Goal: Task Accomplishment & Management: Use online tool/utility

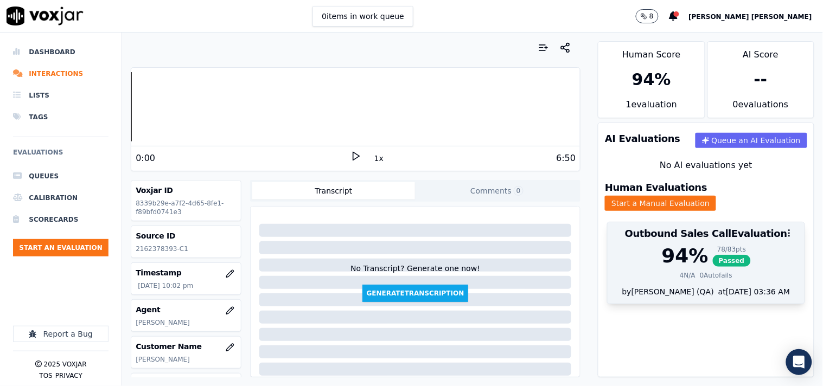
scroll to position [182, 0]
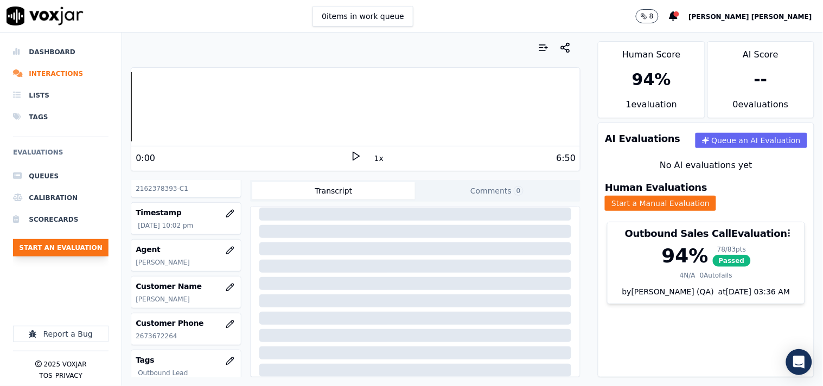
click at [86, 246] on button "Start an Evaluation" at bounding box center [60, 247] width 95 height 17
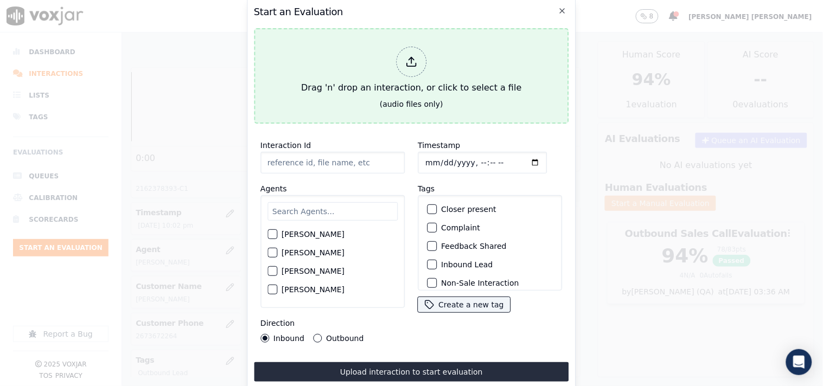
click at [397, 78] on div "Drag 'n' drop an interaction, or click to select a file" at bounding box center [411, 70] width 229 height 56
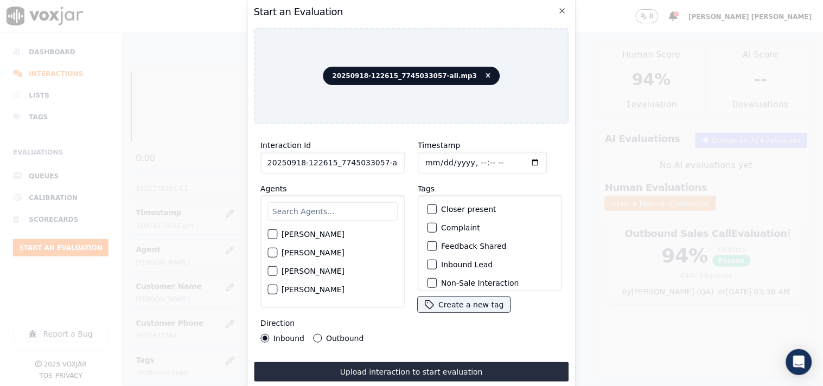
scroll to position [0, 6]
drag, startPoint x: 375, startPoint y: 157, endPoint x: 398, endPoint y: 161, distance: 23.0
click at [398, 161] on input "20250918-122615_7745033057-all.mp3" at bounding box center [332, 163] width 144 height 22
type input "20250918-122615_7745033057-C1"
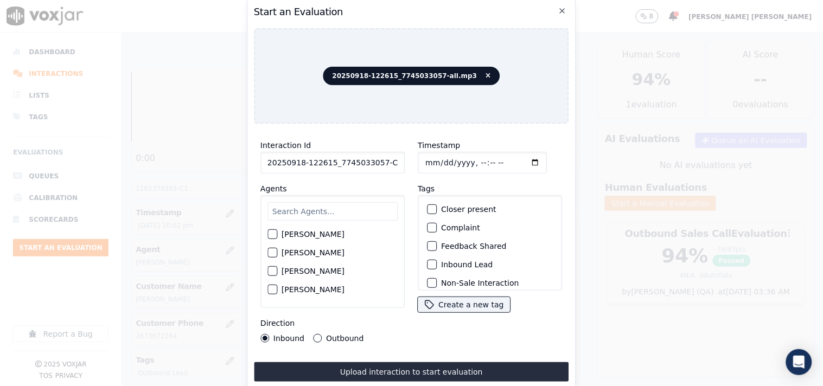
click at [418, 155] on input "Timestamp" at bounding box center [482, 163] width 129 height 22
type input "[DATE]T22:51"
click at [334, 195] on div "[PERSON_NAME] [PERSON_NAME] [PERSON_NAME] [PERSON_NAME] [PERSON_NAME] [PERSON_N…" at bounding box center [332, 251] width 144 height 113
click at [331, 206] on input "text" at bounding box center [332, 211] width 130 height 18
type input "car"
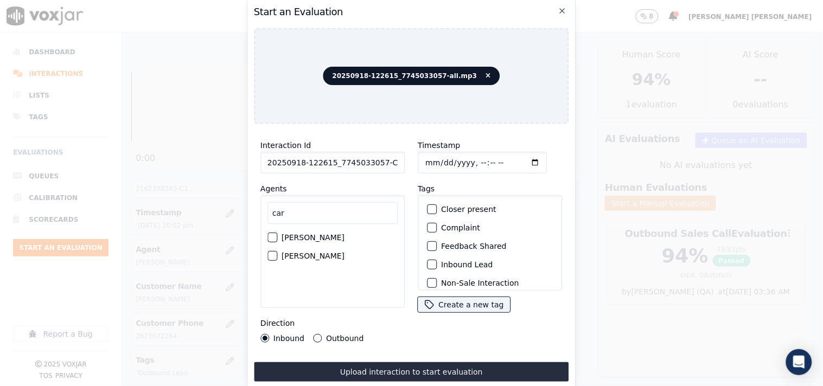
click at [315, 252] on label "[PERSON_NAME]" at bounding box center [312, 256] width 63 height 8
click at [277, 251] on button "[PERSON_NAME]" at bounding box center [272, 256] width 10 height 10
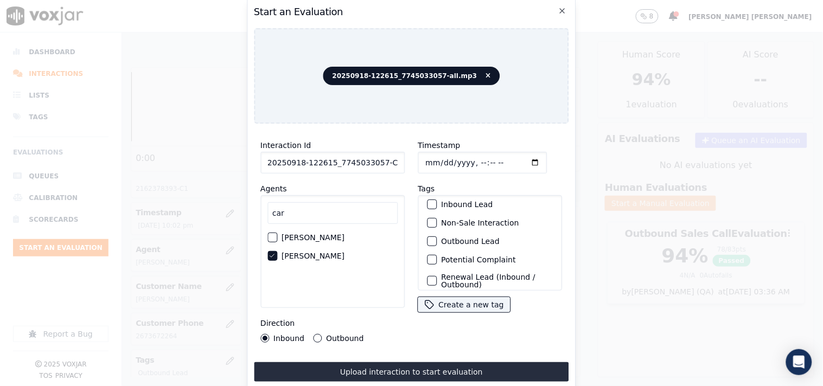
click at [447, 220] on label "Non-Sale Interaction" at bounding box center [480, 223] width 78 height 8
click at [437, 220] on button "Non-Sale Interaction" at bounding box center [432, 223] width 10 height 10
click at [447, 238] on label "Outbound Lead" at bounding box center [470, 242] width 59 height 8
click at [437, 236] on button "Outbound Lead" at bounding box center [432, 241] width 10 height 10
click at [342, 335] on label "Outbound" at bounding box center [344, 339] width 37 height 8
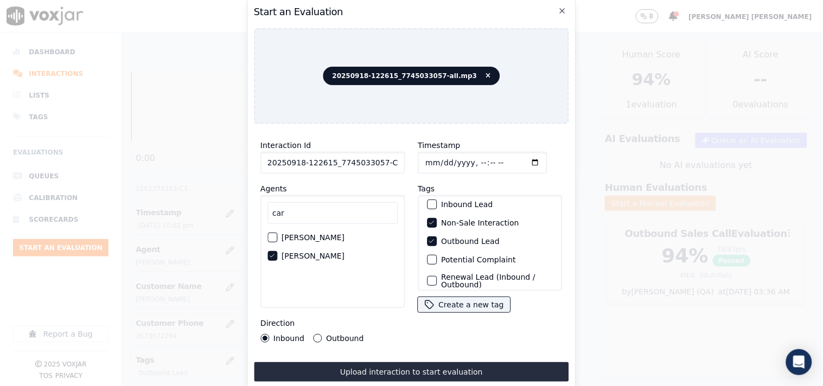
click at [322, 334] on button "Outbound" at bounding box center [317, 338] width 9 height 9
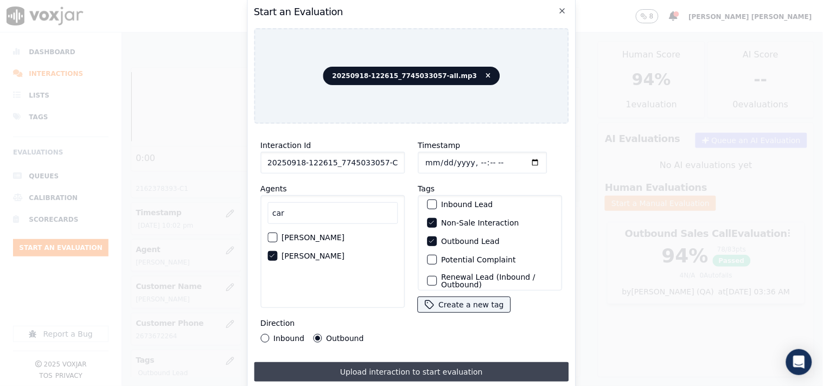
click at [374, 371] on button "Upload interaction to start evaluation" at bounding box center [411, 372] width 315 height 20
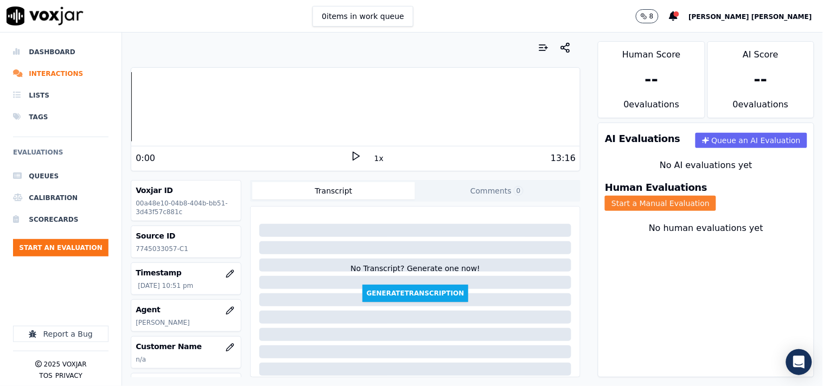
click at [714, 196] on button "Start a Manual Evaluation" at bounding box center [660, 203] width 111 height 15
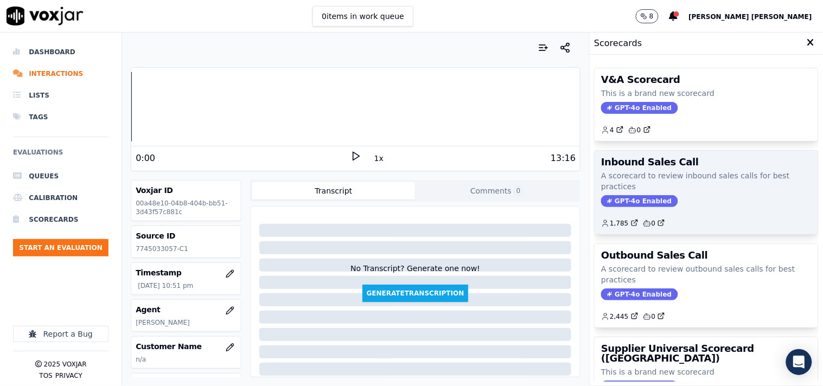
click at [620, 202] on span "GPT-4o Enabled" at bounding box center [639, 201] width 76 height 12
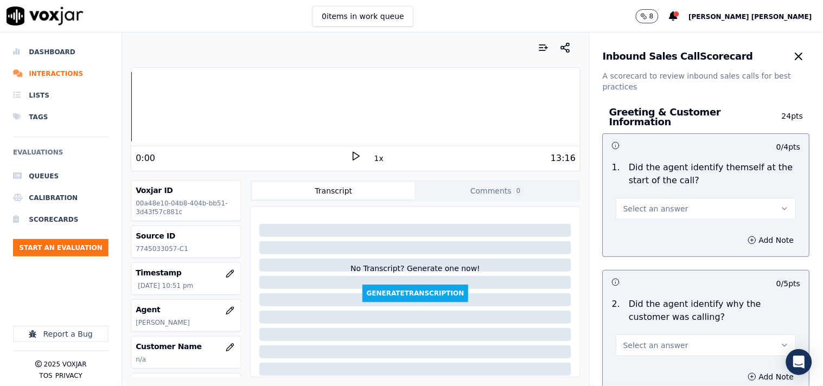
click at [626, 203] on span "Select an answer" at bounding box center [655, 208] width 65 height 11
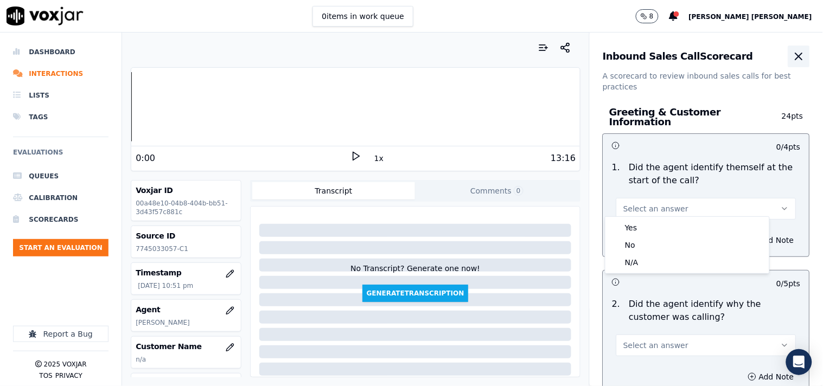
click at [792, 51] on icon "button" at bounding box center [798, 56] width 13 height 13
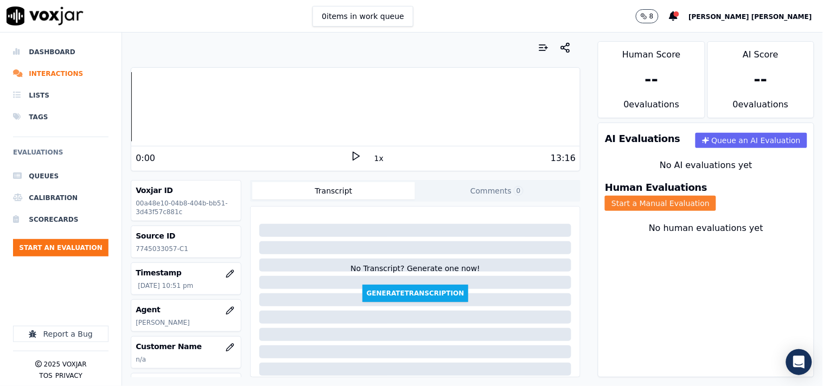
click at [713, 196] on button "Start a Manual Evaluation" at bounding box center [660, 203] width 111 height 15
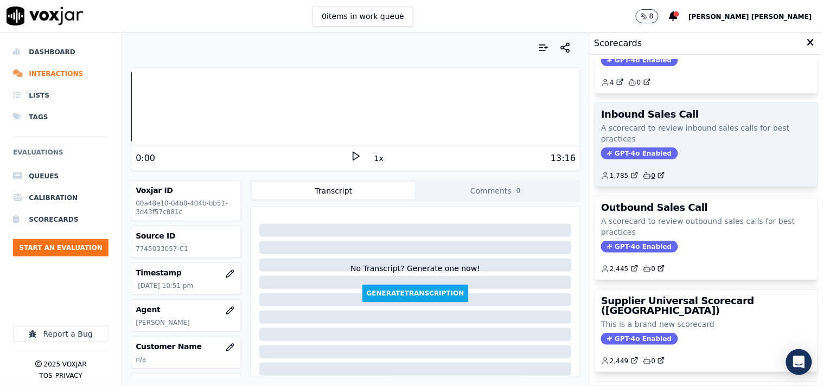
scroll to position [120, 0]
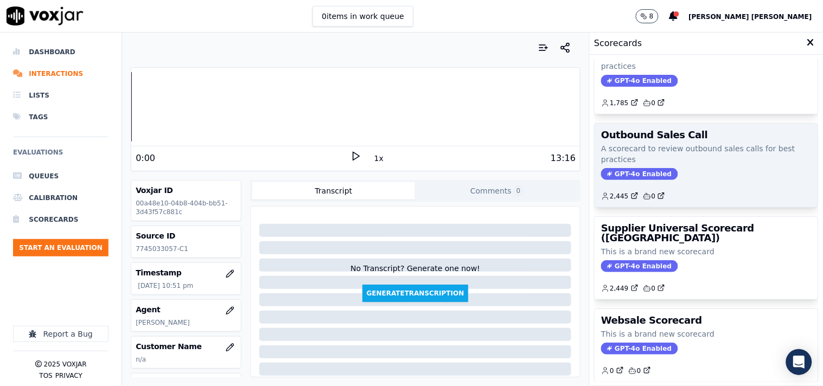
click at [633, 174] on span "GPT-4o Enabled" at bounding box center [639, 174] width 76 height 12
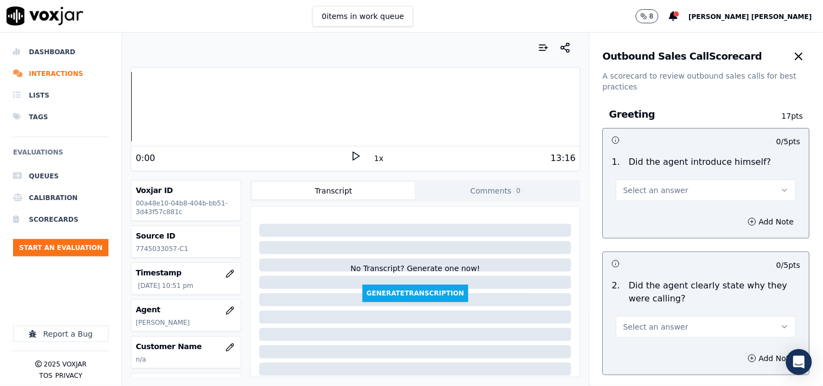
click at [670, 201] on div "1 . Did the agent introduce himself? Select an answer" at bounding box center [706, 178] width 206 height 54
click at [658, 188] on span "Select an answer" at bounding box center [655, 190] width 65 height 11
click at [643, 213] on div "Yes" at bounding box center [686, 214] width 159 height 17
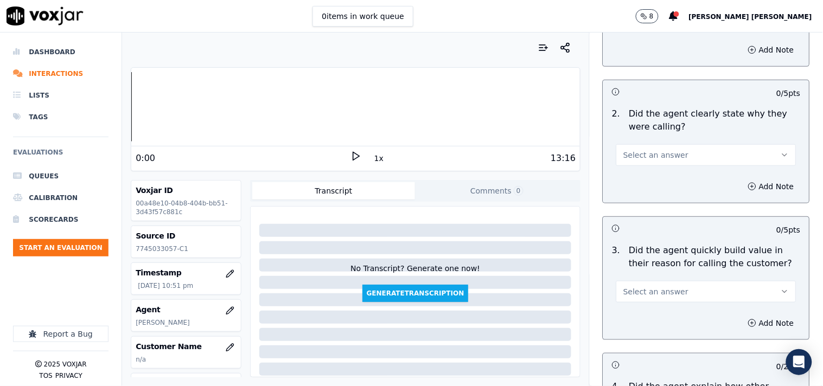
scroll to position [181, 0]
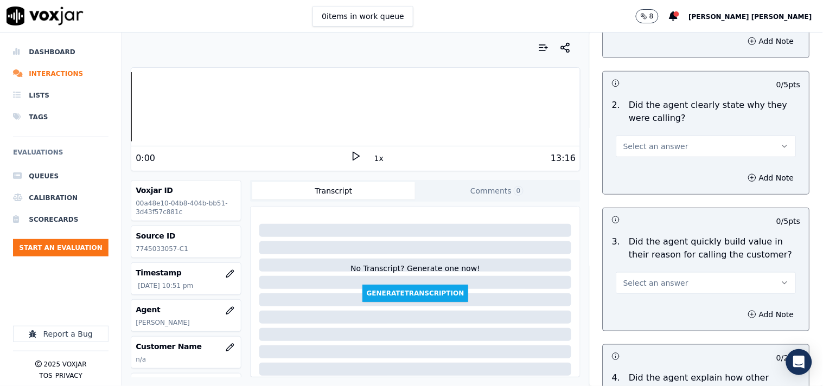
click at [673, 140] on button "Select an answer" at bounding box center [706, 147] width 180 height 22
click at [670, 167] on div "Yes" at bounding box center [686, 170] width 159 height 17
click at [643, 300] on div "Add Note" at bounding box center [706, 314] width 206 height 33
click at [652, 283] on span "Select an answer" at bounding box center [655, 283] width 65 height 11
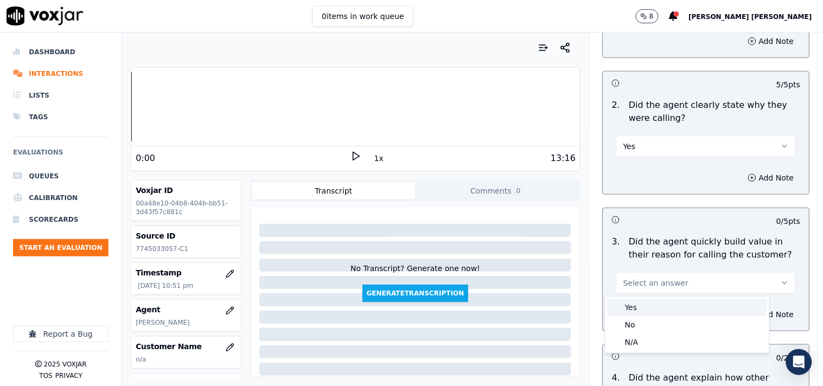
click at [650, 299] on div "Yes" at bounding box center [686, 307] width 159 height 17
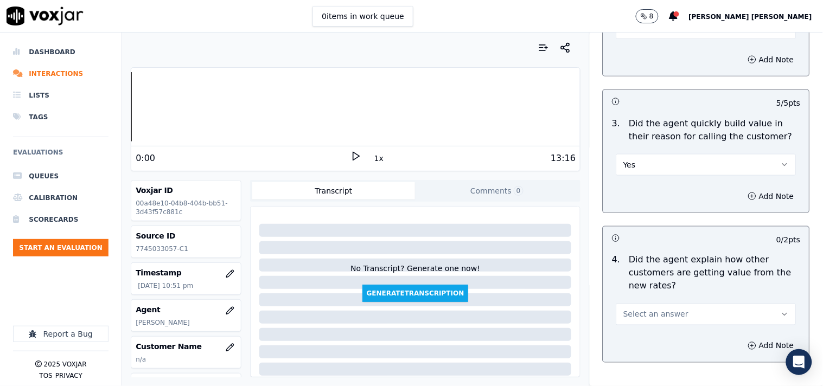
scroll to position [301, 0]
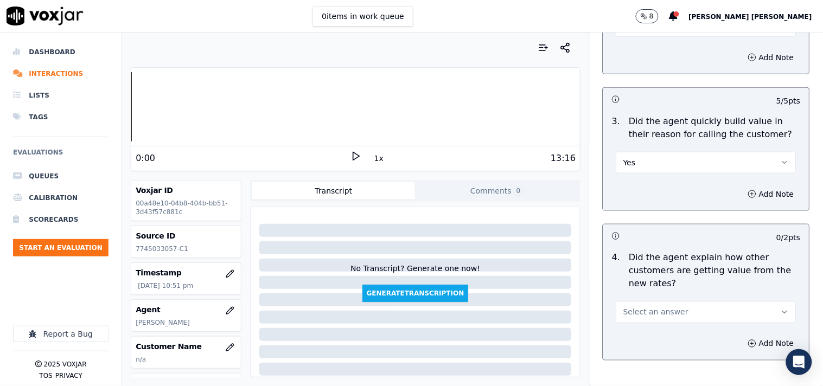
click at [655, 304] on button "Select an answer" at bounding box center [706, 313] width 180 height 22
click at [645, 334] on div "Yes" at bounding box center [686, 336] width 159 height 17
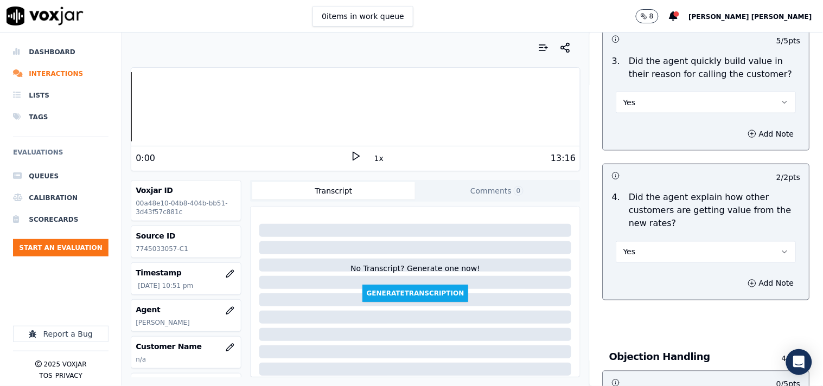
click at [678, 252] on button "Yes" at bounding box center [706, 252] width 180 height 22
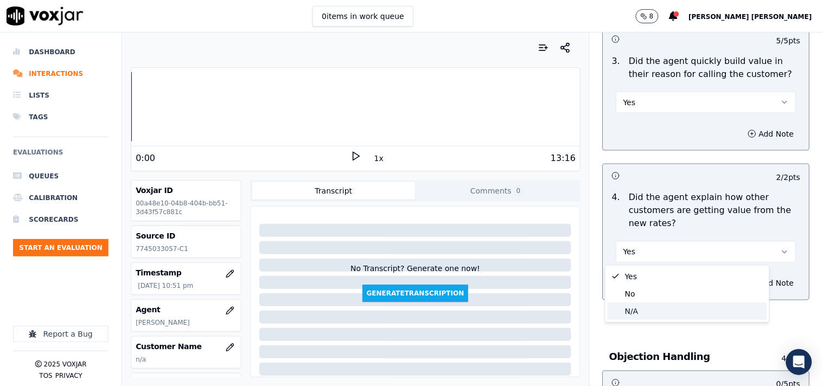
click at [655, 305] on div "N/A" at bounding box center [686, 311] width 159 height 17
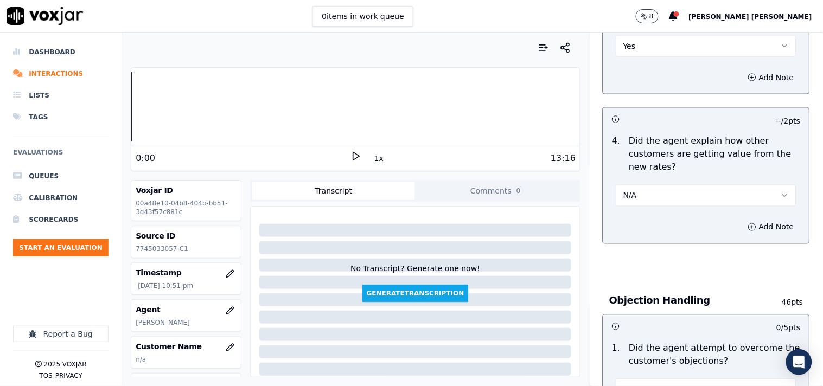
scroll to position [542, 0]
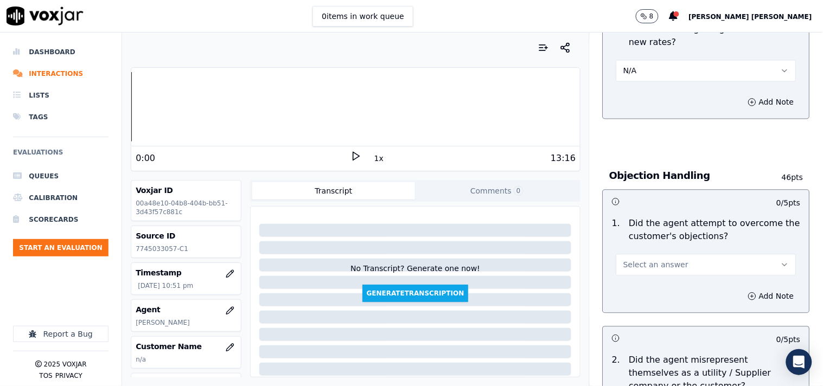
click at [681, 247] on div "Select an answer" at bounding box center [705, 259] width 197 height 33
click at [677, 261] on button "Select an answer" at bounding box center [706, 265] width 180 height 22
click at [669, 290] on div "Yes" at bounding box center [686, 289] width 159 height 17
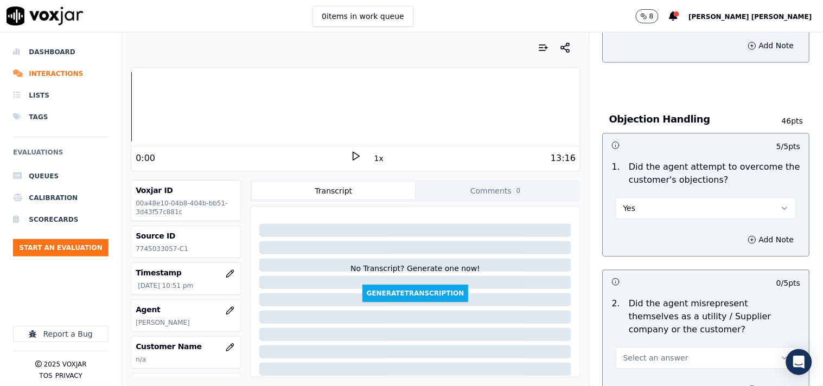
scroll to position [783, 0]
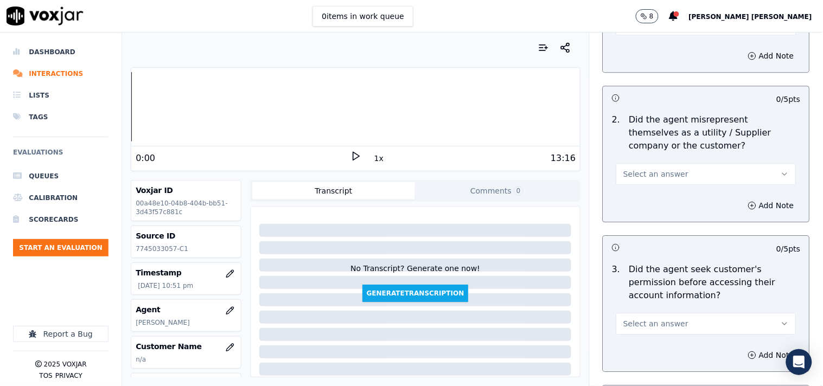
click at [663, 192] on div "Add Note" at bounding box center [706, 205] width 206 height 33
click at [665, 182] on button "Select an answer" at bounding box center [706, 174] width 180 height 22
click at [659, 222] on div "No" at bounding box center [686, 215] width 159 height 17
click at [664, 157] on div "No" at bounding box center [705, 168] width 197 height 33
click at [661, 171] on button "No" at bounding box center [706, 174] width 180 height 22
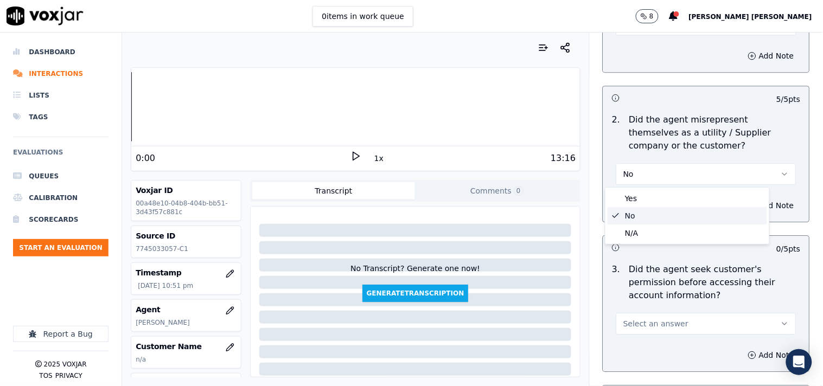
click at [646, 220] on div "No" at bounding box center [686, 215] width 159 height 17
click at [648, 331] on button "Select an answer" at bounding box center [706, 324] width 180 height 22
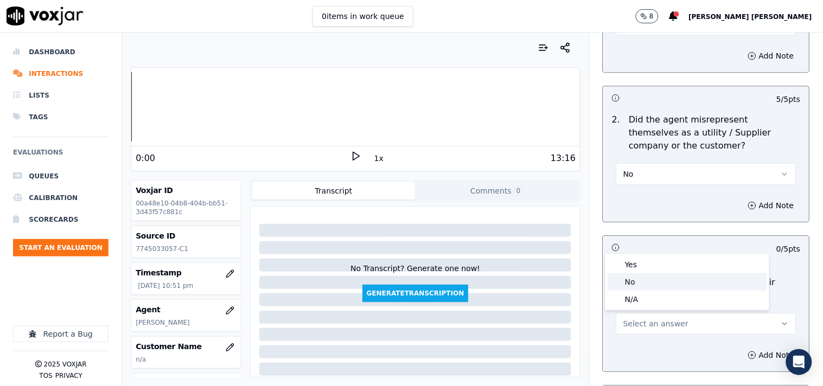
click at [644, 278] on div "No" at bounding box center [686, 281] width 159 height 17
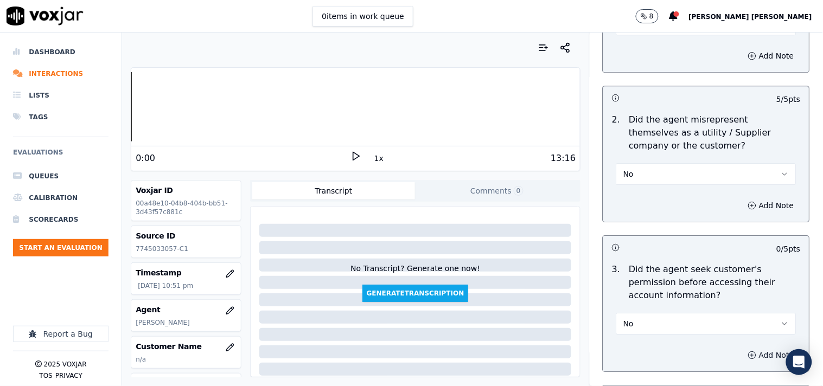
click at [748, 353] on icon "button" at bounding box center [752, 355] width 9 height 9
click at [681, 349] on div "Hide note" at bounding box center [706, 384] width 206 height 90
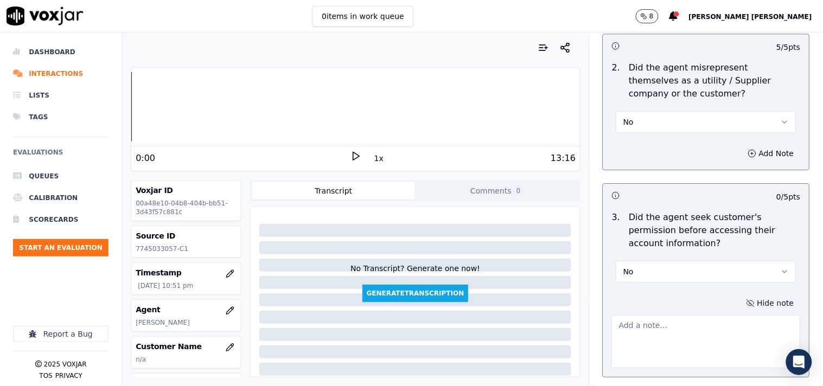
scroll to position [903, 0]
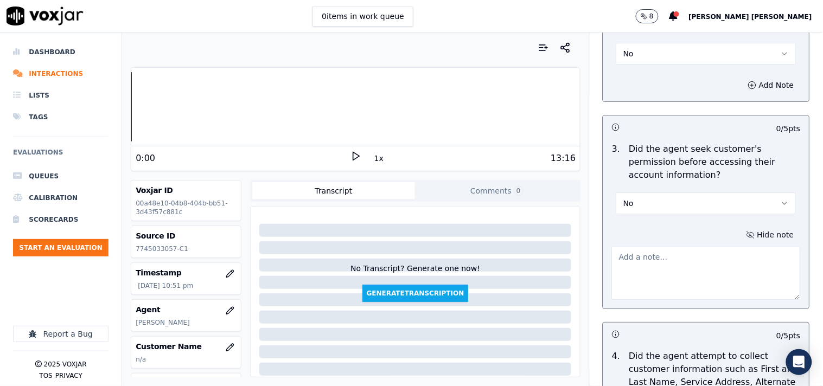
click at [684, 253] on textarea at bounding box center [706, 273] width 189 height 53
paste textarea "@01:24 [PERSON_NAME]- informed account details, but taken the cx permission @03…"
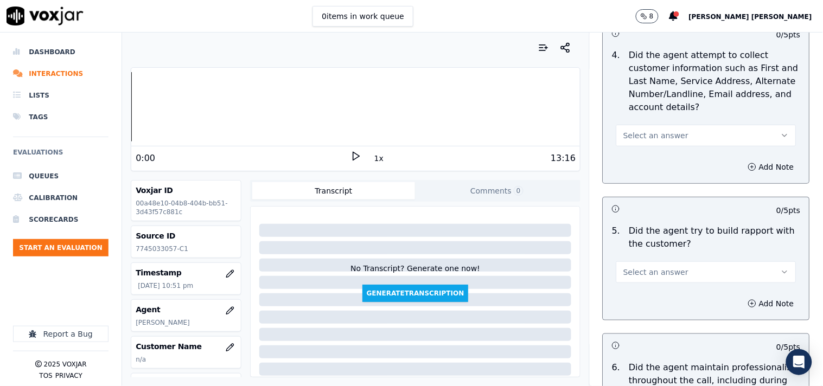
scroll to position [1205, 0]
click at [682, 132] on button "Select an answer" at bounding box center [706, 135] width 180 height 22
click at [653, 190] on div "N/A" at bounding box center [686, 194] width 159 height 17
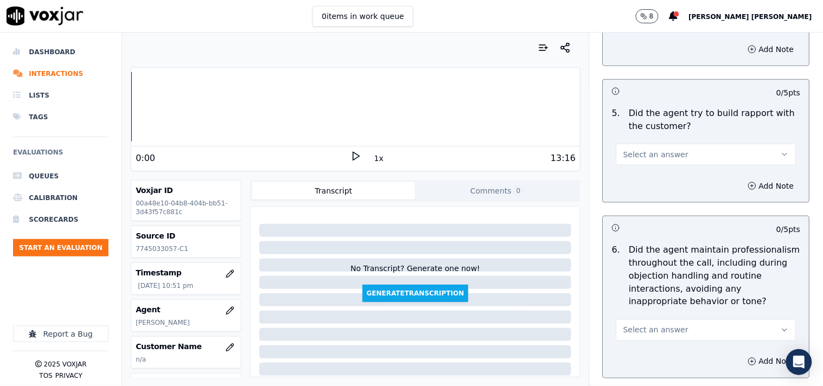
scroll to position [1325, 0]
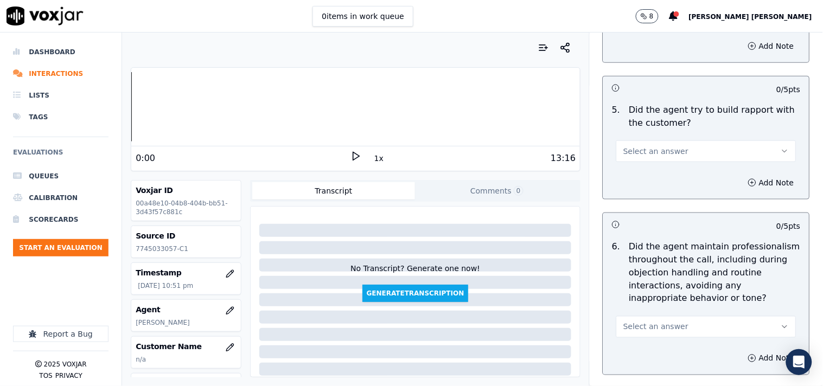
click at [675, 157] on button "Select an answer" at bounding box center [706, 151] width 180 height 22
click at [654, 210] on div "N/A" at bounding box center [686, 210] width 159 height 17
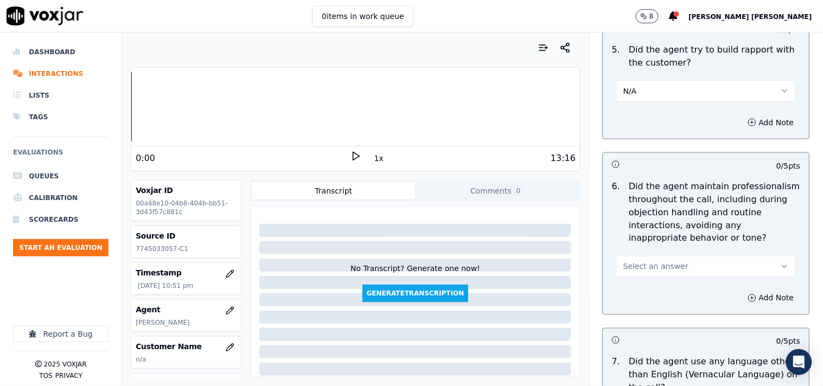
drag, startPoint x: 676, startPoint y: 253, endPoint x: 671, endPoint y: 266, distance: 13.9
click at [676, 253] on div "Select an answer" at bounding box center [705, 261] width 197 height 33
click at [671, 266] on button "Select an answer" at bounding box center [706, 267] width 180 height 22
click at [640, 294] on div "Yes" at bounding box center [686, 291] width 159 height 17
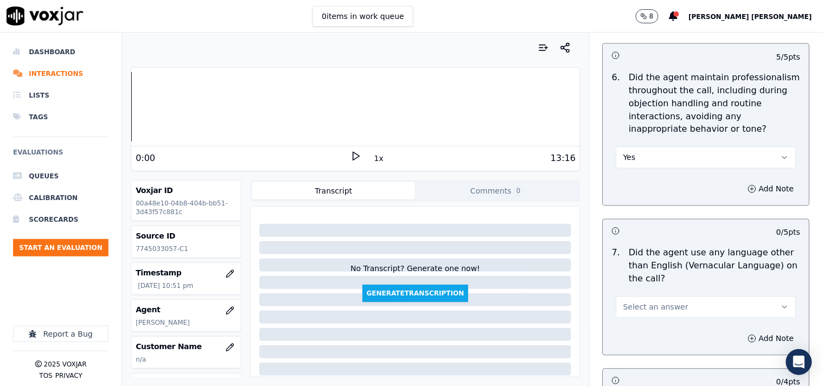
scroll to position [1506, 0]
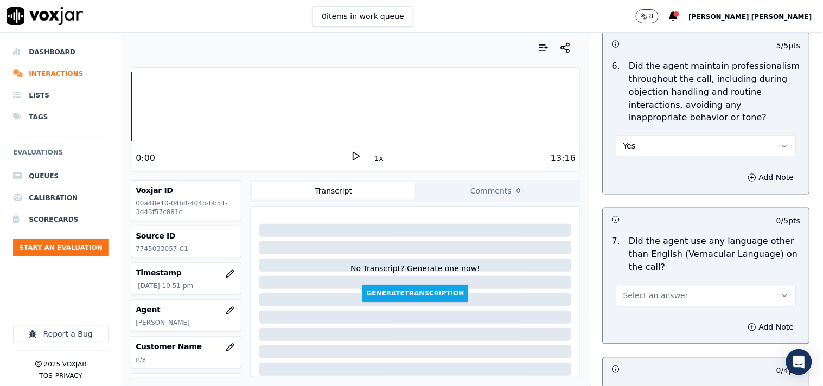
click at [649, 289] on button "Select an answer" at bounding box center [706, 296] width 180 height 22
click at [652, 332] on div "No" at bounding box center [686, 338] width 159 height 17
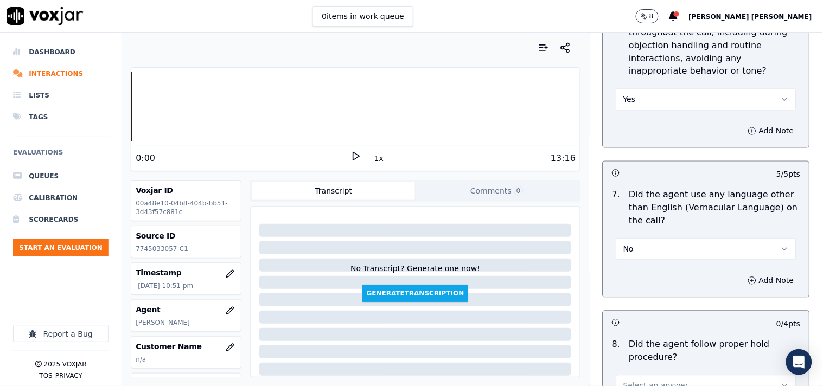
scroll to position [1687, 0]
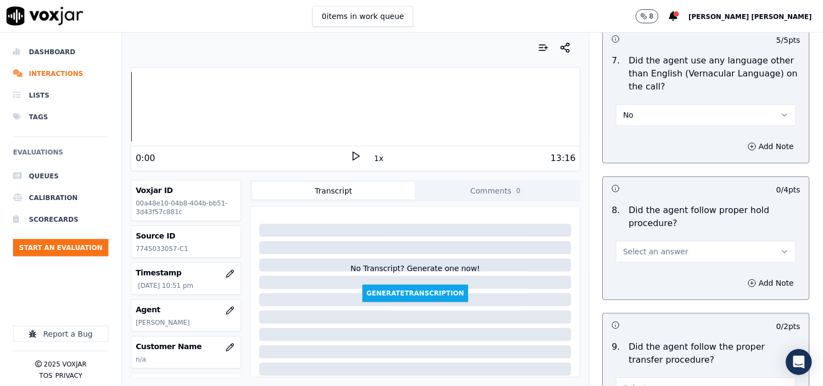
click at [674, 242] on button "Select an answer" at bounding box center [706, 252] width 180 height 22
click at [662, 275] on div "Yes" at bounding box center [686, 276] width 159 height 17
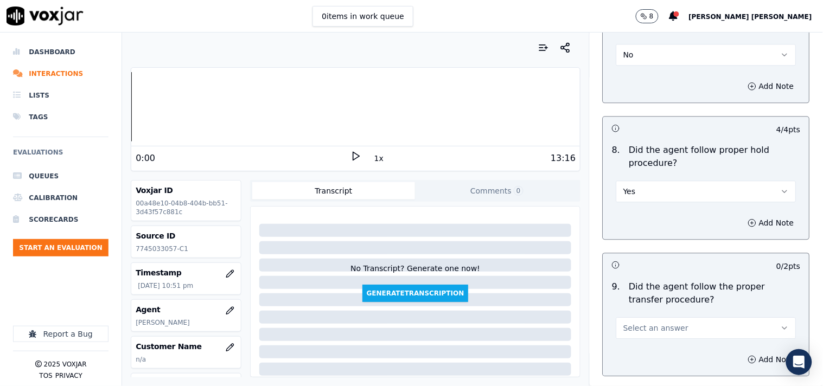
click at [641, 325] on span "Select an answer" at bounding box center [655, 328] width 65 height 11
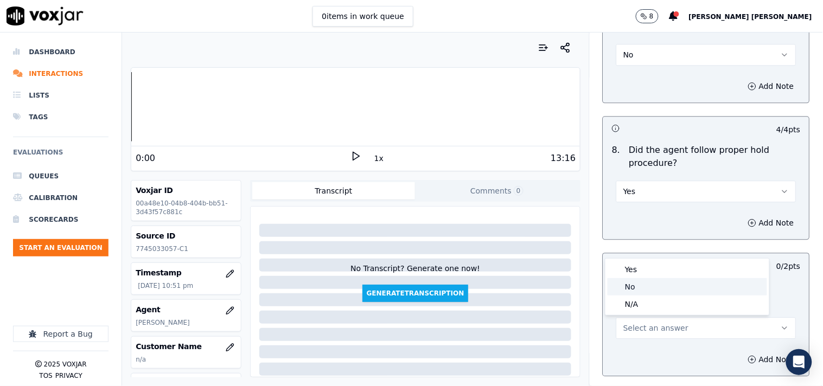
click at [642, 290] on div "No" at bounding box center [686, 286] width 159 height 17
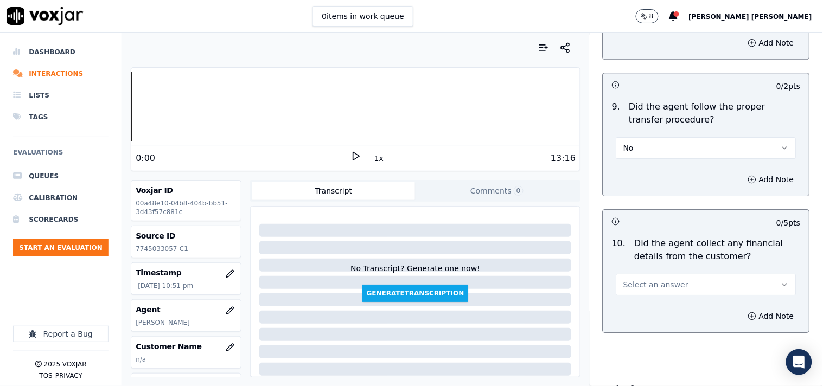
scroll to position [1928, 0]
click at [741, 179] on button "Add Note" at bounding box center [770, 178] width 59 height 15
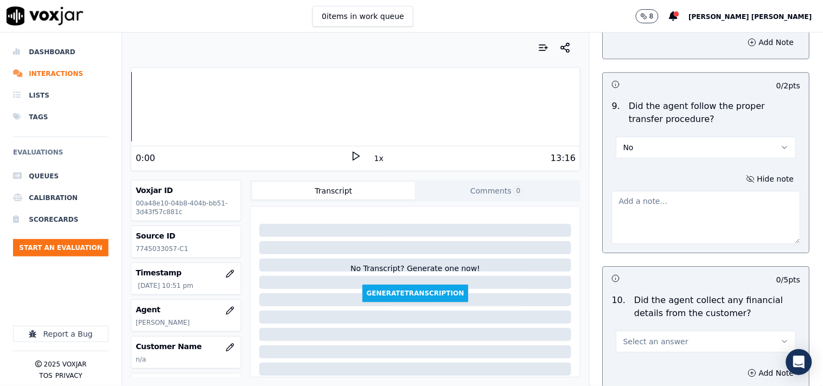
click at [693, 203] on textarea at bounding box center [706, 217] width 189 height 53
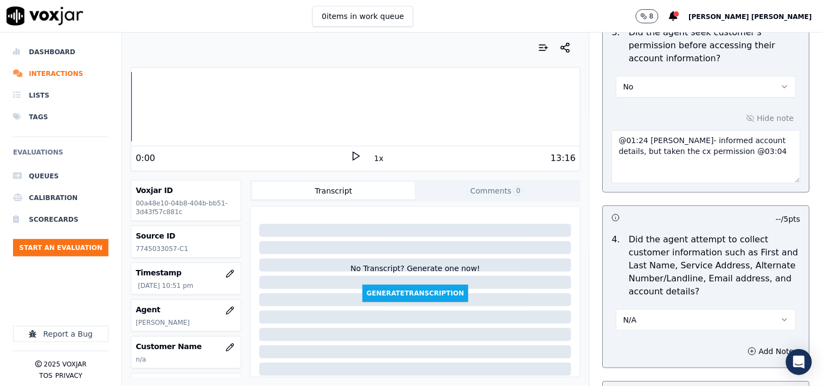
scroll to position [903, 0]
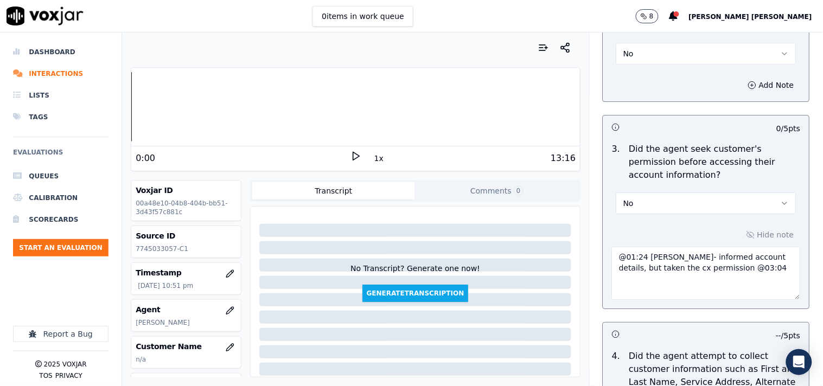
click at [612, 259] on textarea "@01:24 [PERSON_NAME]- informed account details, but taken the cx permission @03…" at bounding box center [706, 273] width 189 height 53
paste textarea "Call id-20250918-122615"
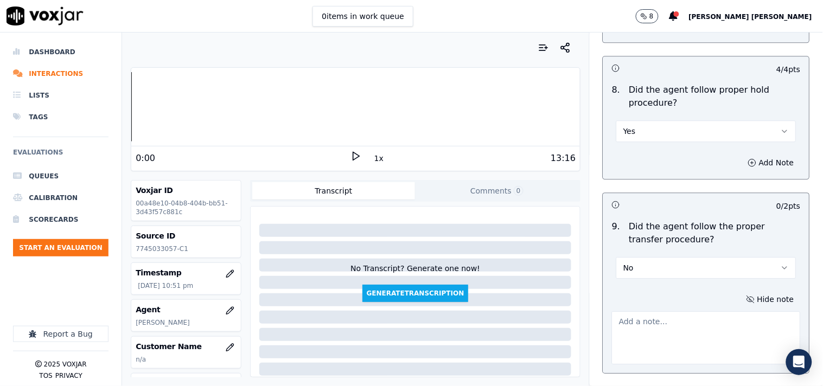
scroll to position [1868, 0]
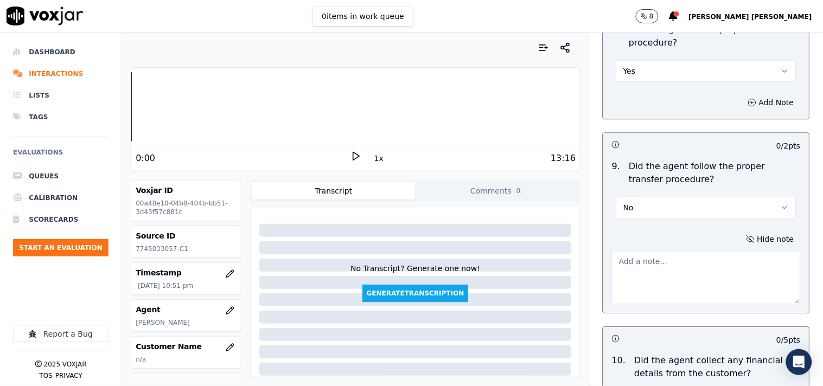
type textarea "Call id-20250918-122615 @01:24 [PERSON_NAME]- informed account details, but tak…"
click at [644, 283] on textarea at bounding box center [706, 277] width 189 height 53
paste textarea "@08:53- [PERSON_NAME] transfer the call to [PERSON_NAME] without informing the …"
click at [612, 260] on textarea "@08:53- [PERSON_NAME] transfer the call to [PERSON_NAME] without informing the …" at bounding box center [706, 277] width 189 height 53
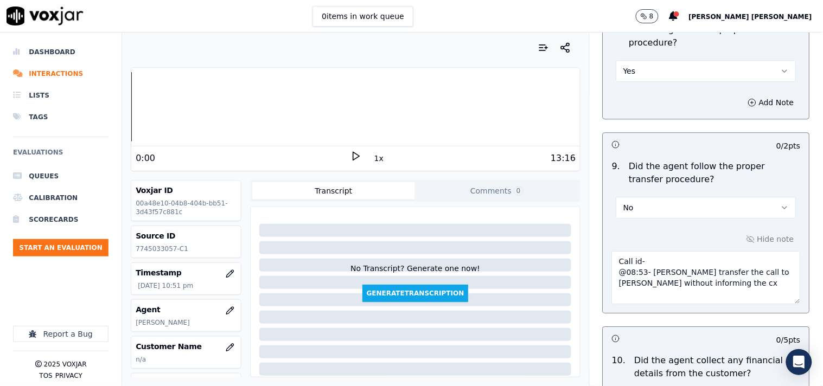
paste textarea "20250918-181120"
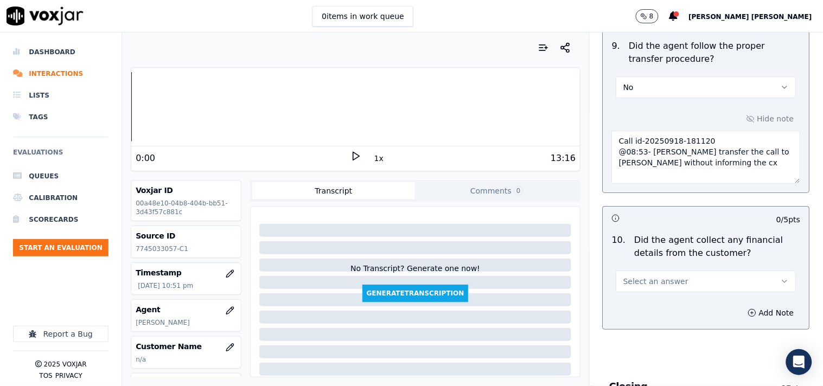
type textarea "Call id-20250918-181120 @08:53- [PERSON_NAME] transfer the call to [PERSON_NAME…"
click at [679, 277] on button "Select an answer" at bounding box center [706, 282] width 180 height 22
click at [659, 321] on div "No" at bounding box center [686, 323] width 159 height 17
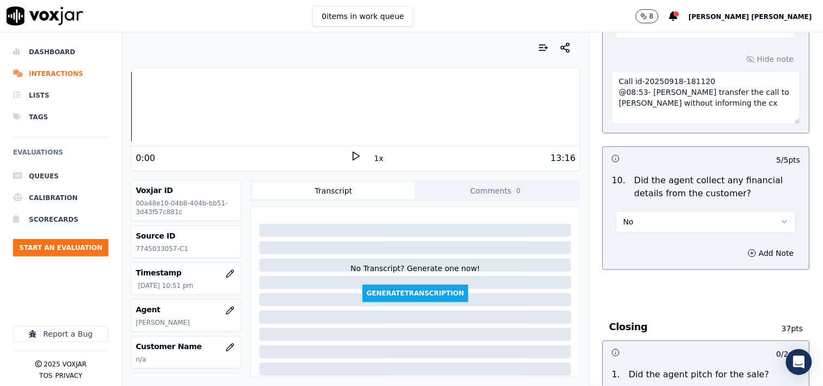
scroll to position [2169, 0]
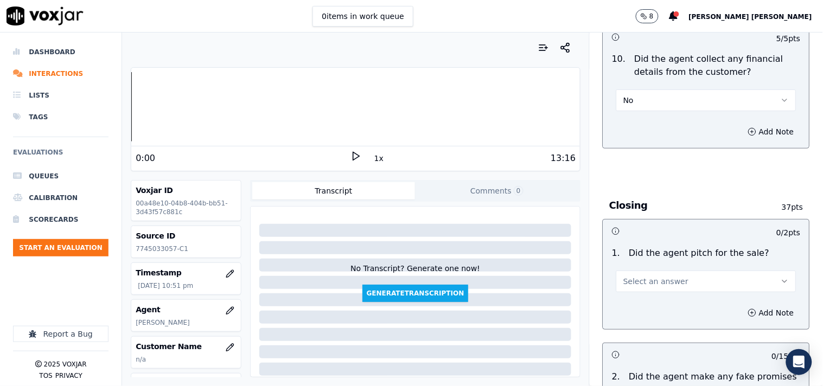
click at [678, 277] on button "Select an answer" at bounding box center [706, 282] width 180 height 22
click at [670, 304] on div "Yes" at bounding box center [686, 306] width 159 height 17
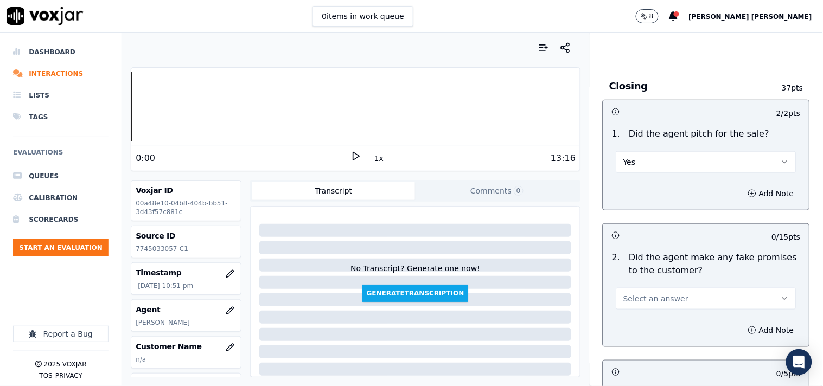
scroll to position [2290, 0]
click at [670, 304] on button "Select an answer" at bounding box center [706, 298] width 180 height 22
click at [662, 339] on div "No" at bounding box center [686, 340] width 159 height 17
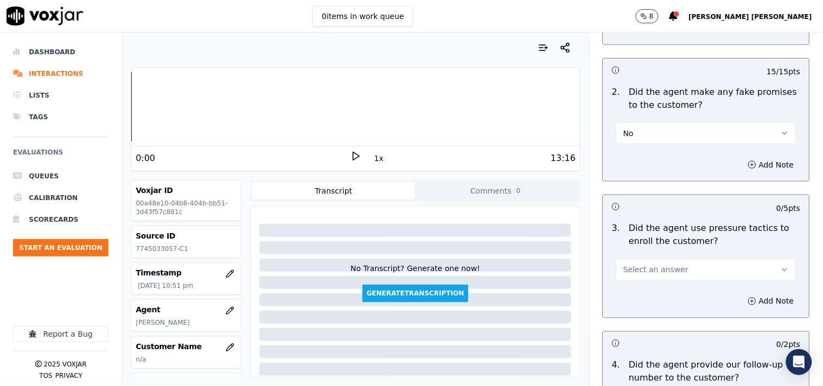
scroll to position [2470, 0]
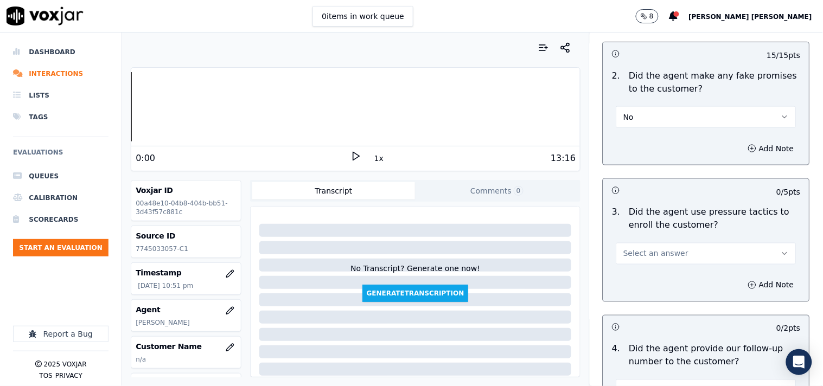
click at [670, 251] on button "Select an answer" at bounding box center [706, 254] width 180 height 22
click at [655, 296] on div "No" at bounding box center [686, 296] width 159 height 17
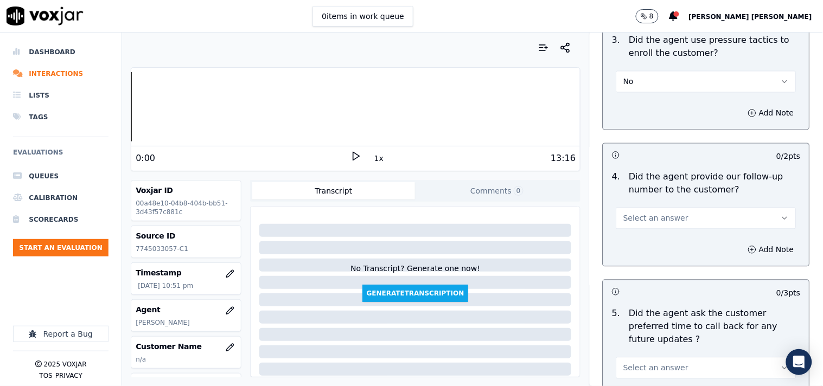
scroll to position [2651, 0]
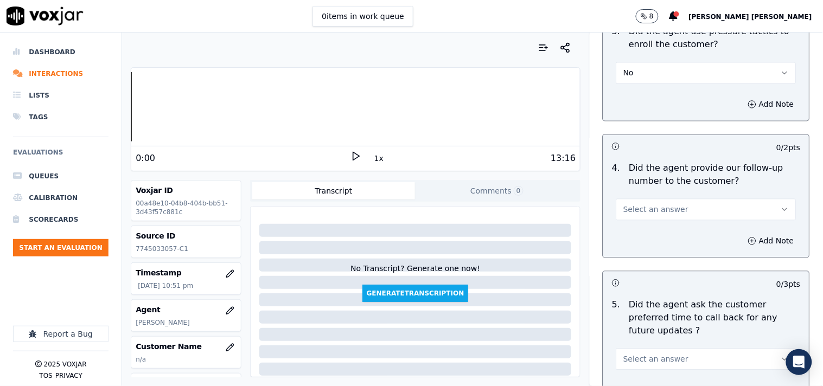
click at [690, 206] on button "Select an answer" at bounding box center [706, 210] width 180 height 22
click at [676, 241] on div "Yes" at bounding box center [686, 235] width 159 height 17
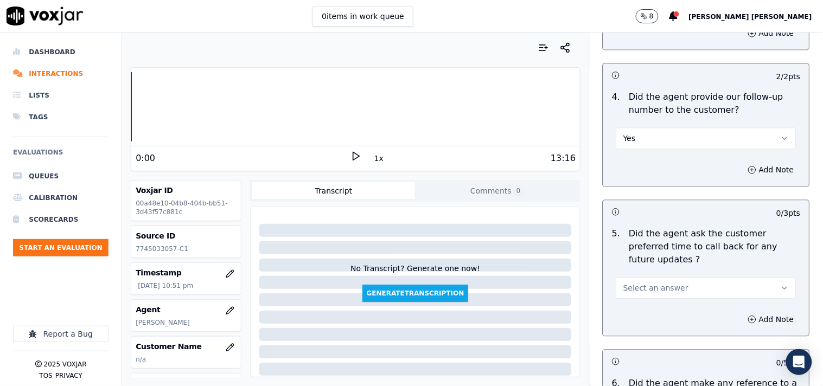
scroll to position [2832, 0]
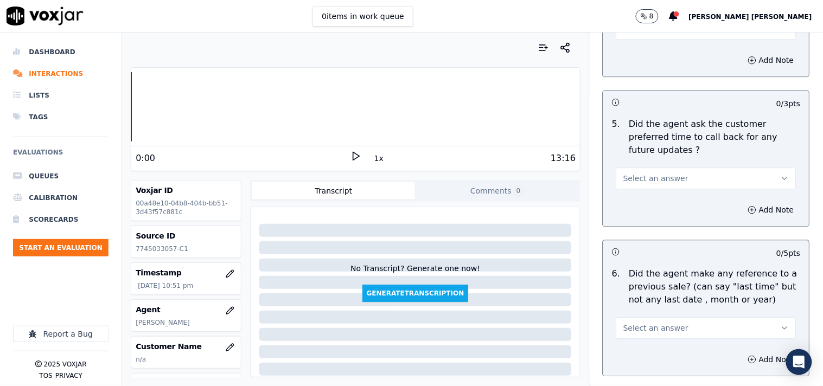
click at [695, 165] on div "Select an answer" at bounding box center [706, 177] width 180 height 24
click at [689, 168] on button "Select an answer" at bounding box center [706, 179] width 180 height 22
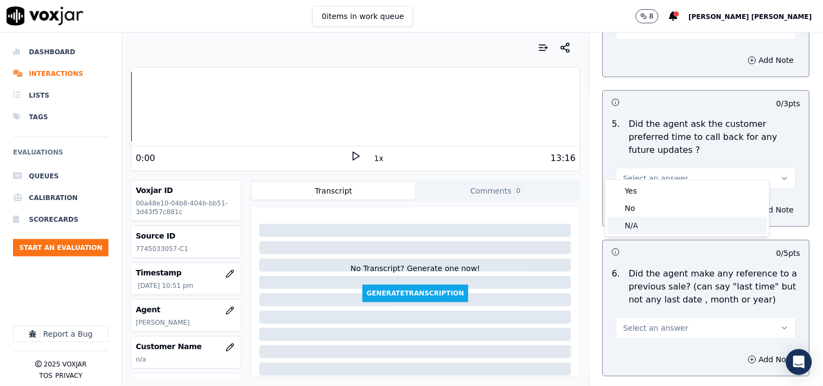
click at [652, 221] on div "N/A" at bounding box center [686, 225] width 159 height 17
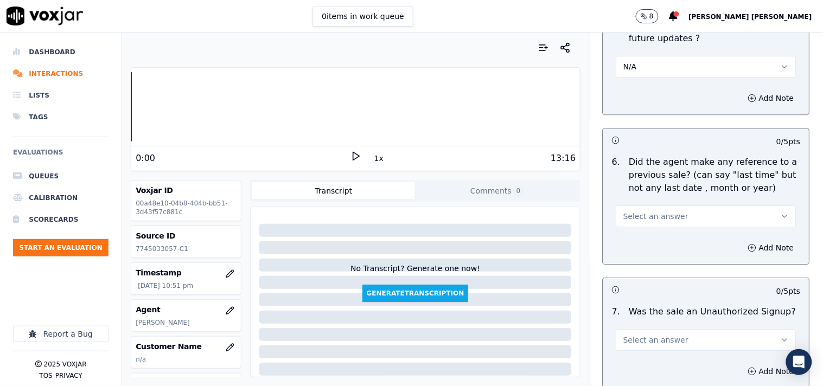
scroll to position [2952, 0]
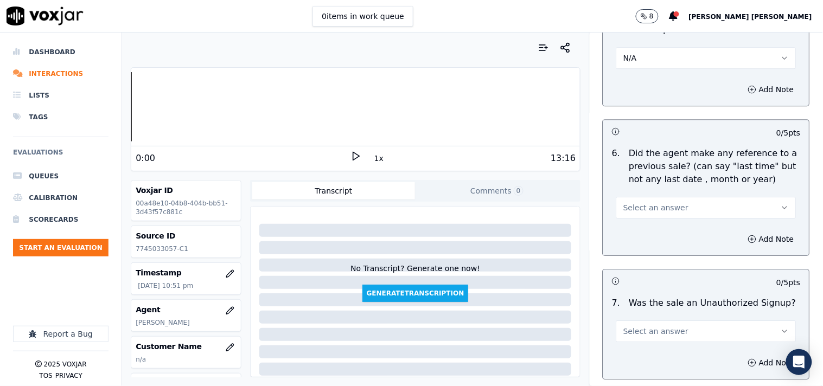
click at [664, 202] on span "Select an answer" at bounding box center [655, 207] width 65 height 11
click at [662, 224] on div "Yes" at bounding box center [686, 219] width 159 height 17
click at [664, 197] on button "Yes" at bounding box center [706, 208] width 180 height 22
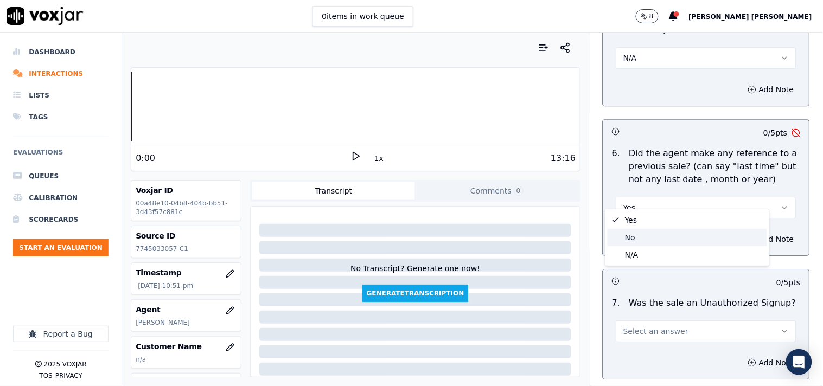
click at [659, 234] on div "No" at bounding box center [686, 237] width 159 height 17
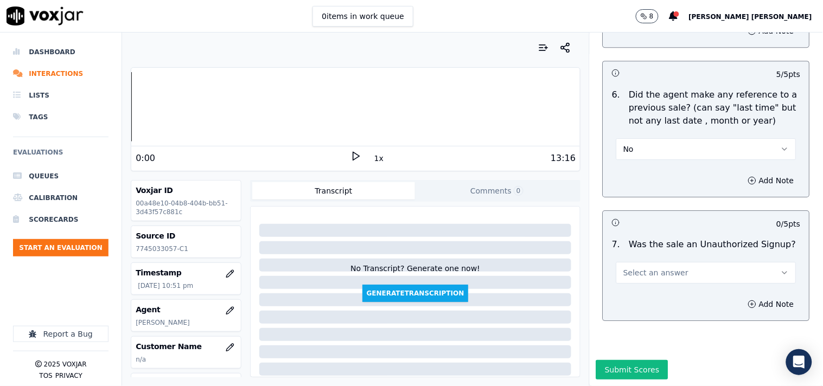
scroll to position [3026, 0]
click at [680, 262] on button "Select an answer" at bounding box center [706, 273] width 180 height 22
click at [639, 303] on div "N/A" at bounding box center [686, 305] width 159 height 17
click at [741, 297] on button "Add Note" at bounding box center [770, 304] width 59 height 15
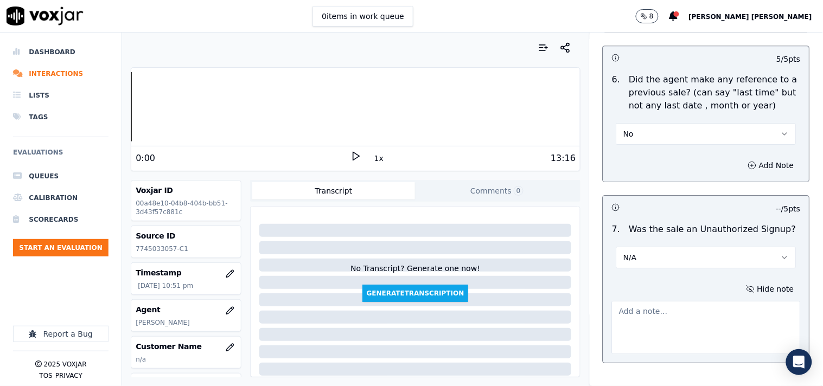
click at [696, 306] on textarea at bounding box center [706, 327] width 189 height 53
paste textarea "Callid-20250918-191719 After the Cts verification [PERSON_NAME] came in the lin…"
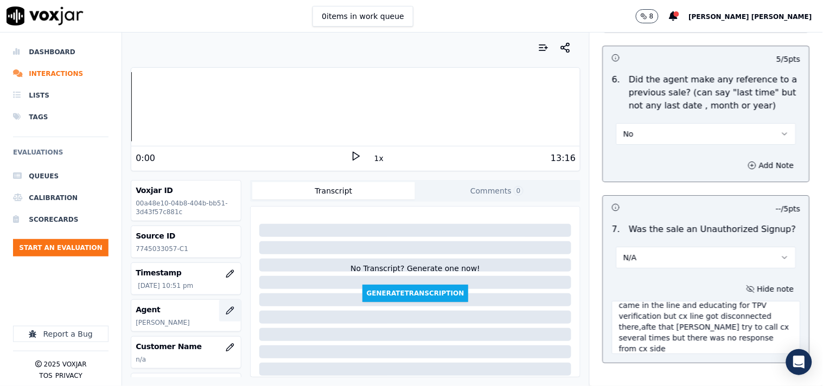
scroll to position [60, 0]
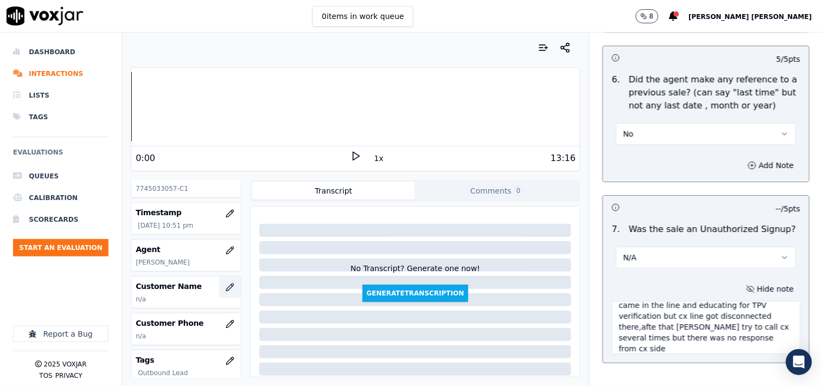
type textarea "Callid-20250918-191719 After the Cts verification [PERSON_NAME] came in the lin…"
click at [220, 294] on button "button" at bounding box center [230, 288] width 22 height 22
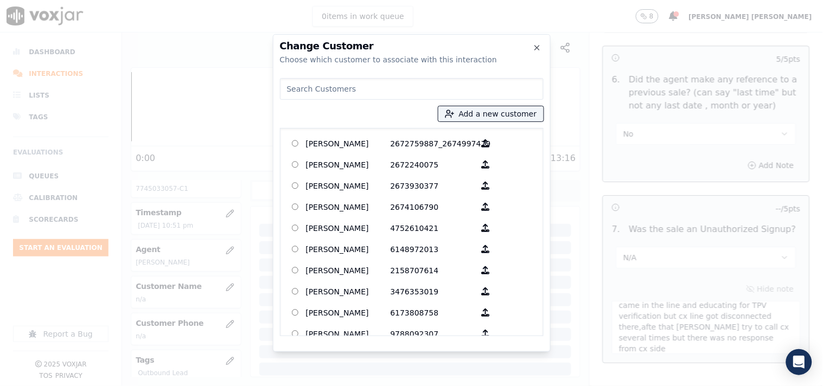
paste input "[PERSON_NAME]"
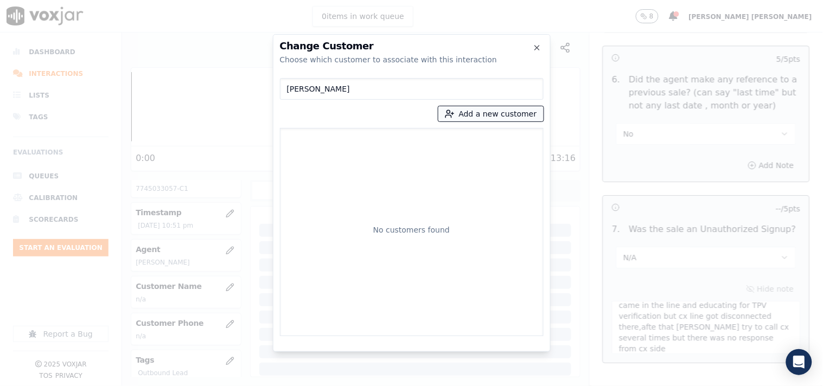
type input "[PERSON_NAME]"
click at [454, 113] on line "button" at bounding box center [452, 113] width 3 height 0
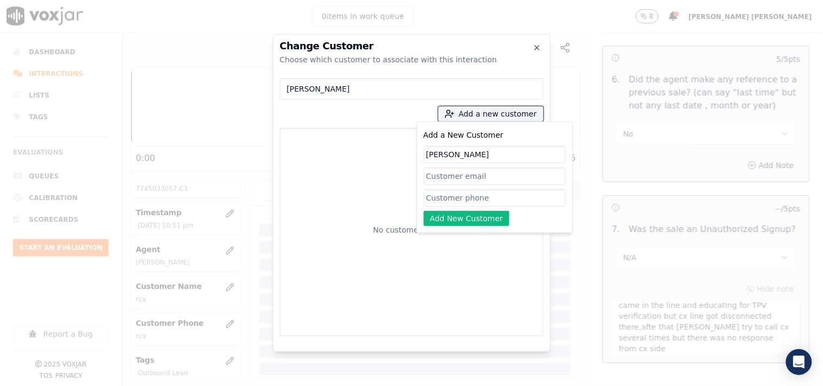
type input "[PERSON_NAME]"
click at [467, 197] on input "Add a New Customer" at bounding box center [495, 197] width 142 height 17
paste input "7745033057"
type input "7745033057"
click at [470, 222] on button "Add New Customer" at bounding box center [467, 218] width 86 height 15
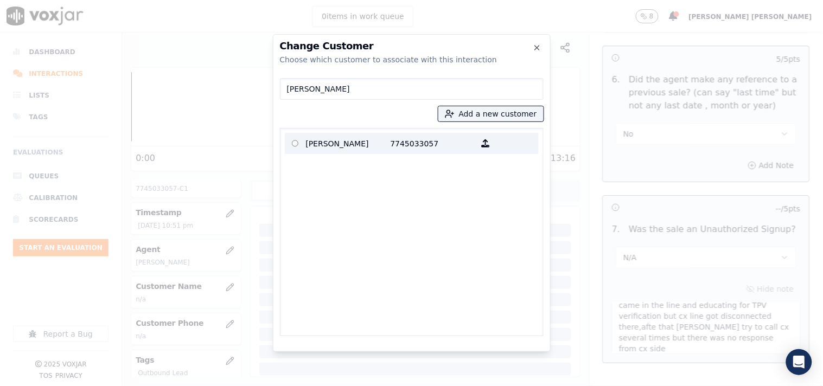
click at [400, 142] on p "7745033057" at bounding box center [432, 143] width 85 height 17
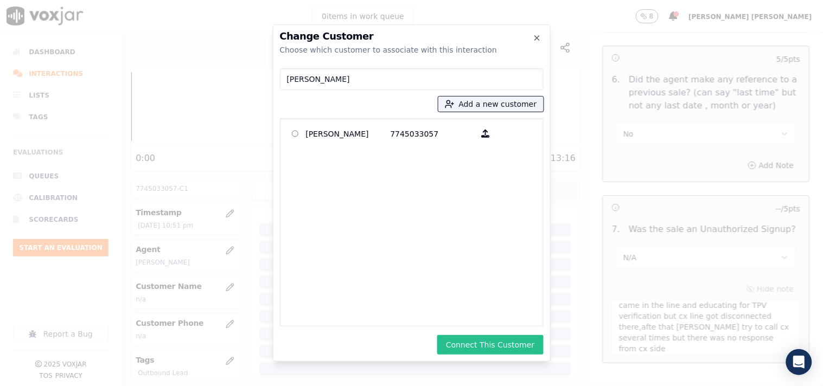
click at [484, 345] on button "Connect This Customer" at bounding box center [490, 345] width 106 height 20
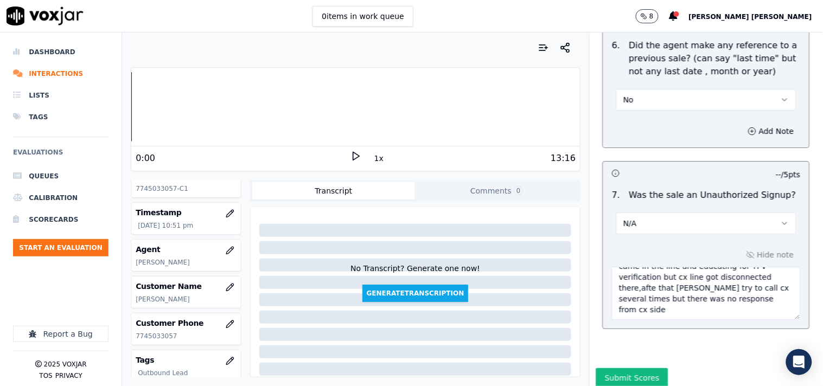
scroll to position [3083, 0]
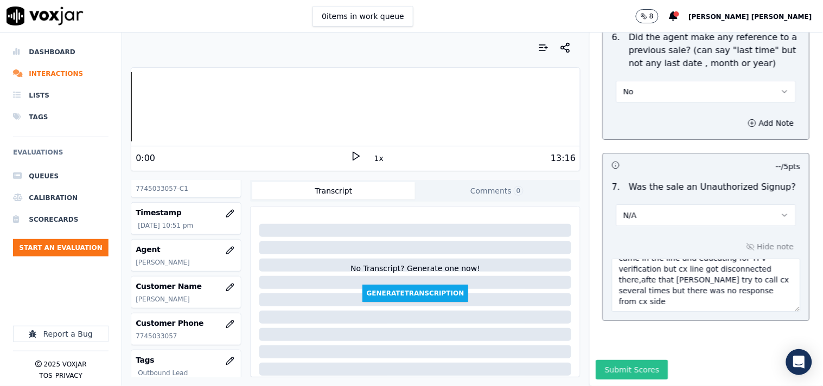
click at [629, 360] on button "Submit Scores" at bounding box center [632, 370] width 72 height 20
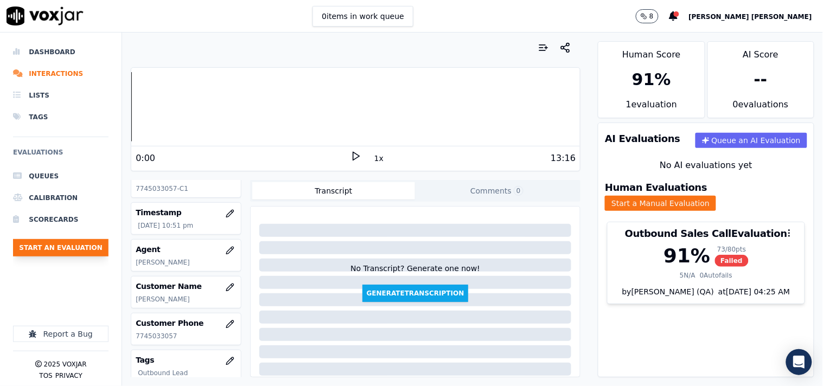
click at [99, 252] on button "Start an Evaluation" at bounding box center [60, 247] width 95 height 17
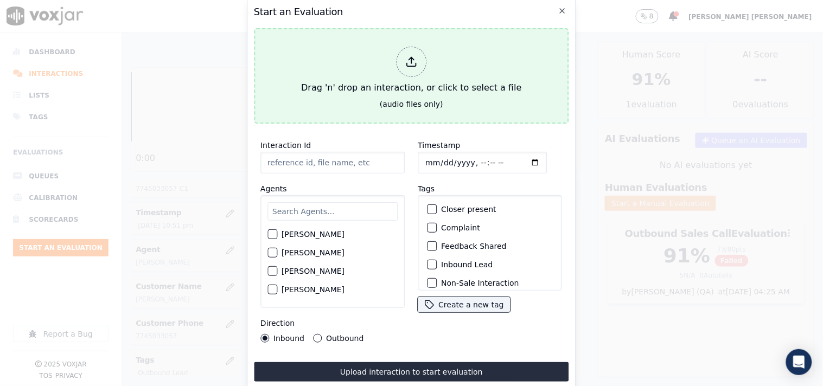
click at [408, 42] on div "Drag 'n' drop an interaction, or click to select a file" at bounding box center [411, 70] width 229 height 56
type input "20250918-201453_9372481226-all.mp3"
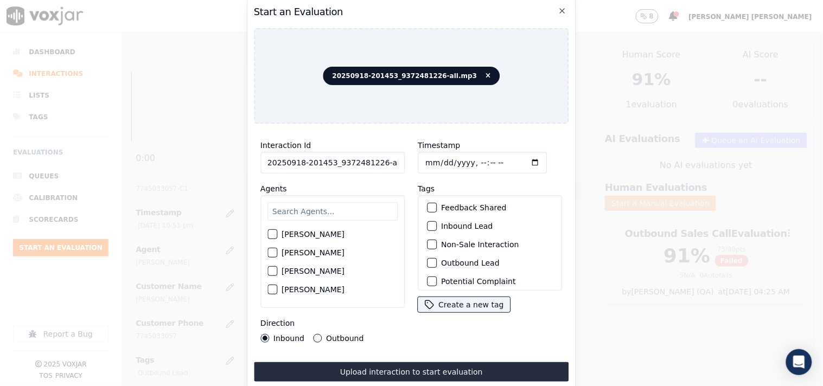
scroll to position [60, 0]
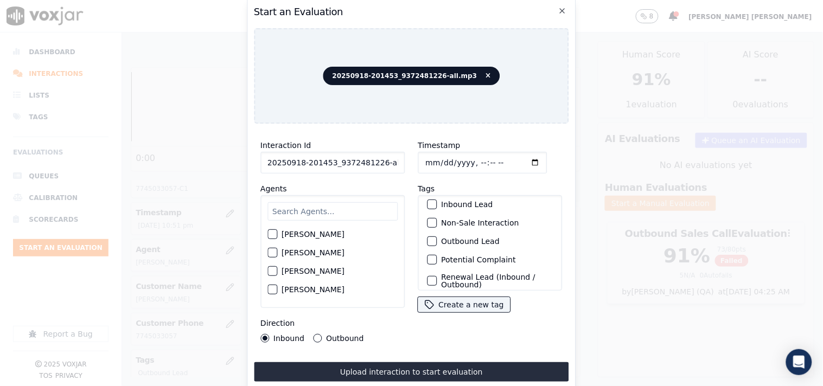
click at [457, 219] on label "Non-Sale Interaction" at bounding box center [480, 223] width 78 height 8
click at [437, 218] on button "Non-Sale Interaction" at bounding box center [432, 223] width 10 height 10
click at [451, 238] on label "Outbound Lead" at bounding box center [470, 242] width 59 height 8
click at [437, 236] on button "Outbound Lead" at bounding box center [432, 241] width 10 height 10
click at [315, 207] on input "text" at bounding box center [332, 211] width 130 height 18
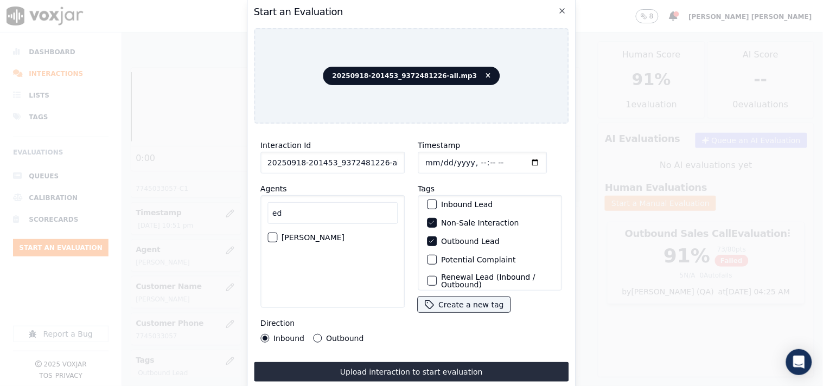
type input "ed"
click at [312, 235] on label "[PERSON_NAME]" at bounding box center [312, 238] width 63 height 8
click at [277, 235] on button "[PERSON_NAME]" at bounding box center [272, 238] width 10 height 10
click at [317, 337] on button "Outbound" at bounding box center [317, 338] width 9 height 9
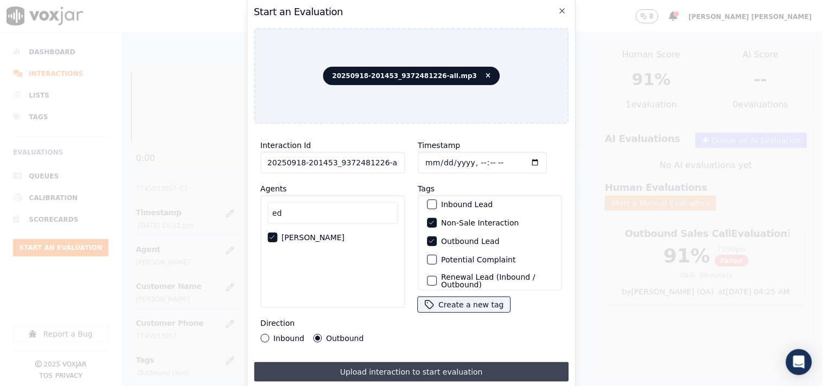
click at [352, 371] on button "Upload interaction to start evaluation" at bounding box center [411, 372] width 315 height 20
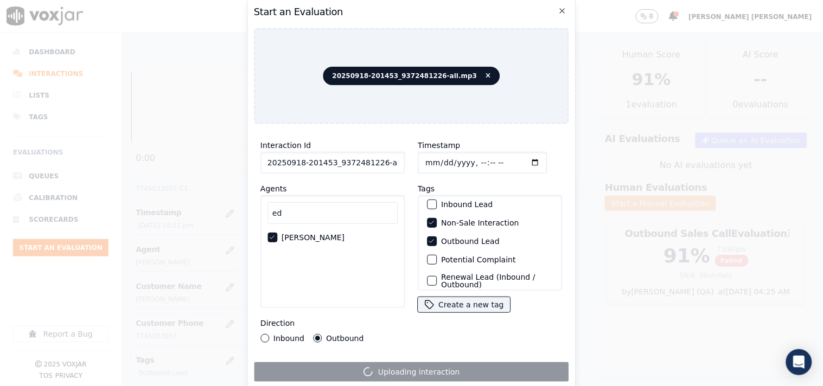
scroll to position [0, 6]
click at [555, 9] on h2 "Start an Evaluation" at bounding box center [411, 11] width 315 height 15
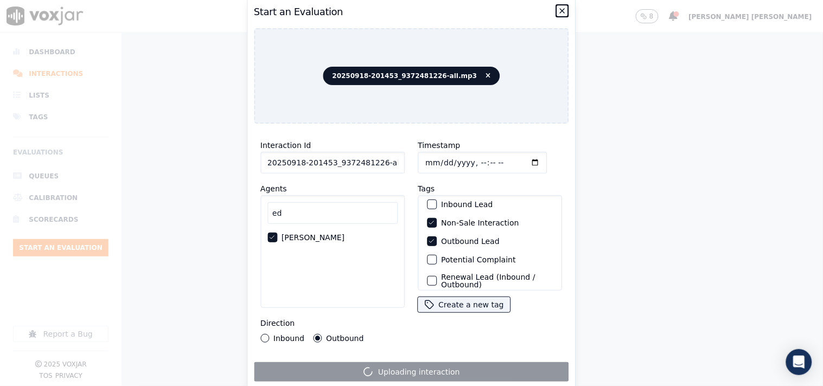
click at [561, 9] on icon "button" at bounding box center [562, 11] width 9 height 9
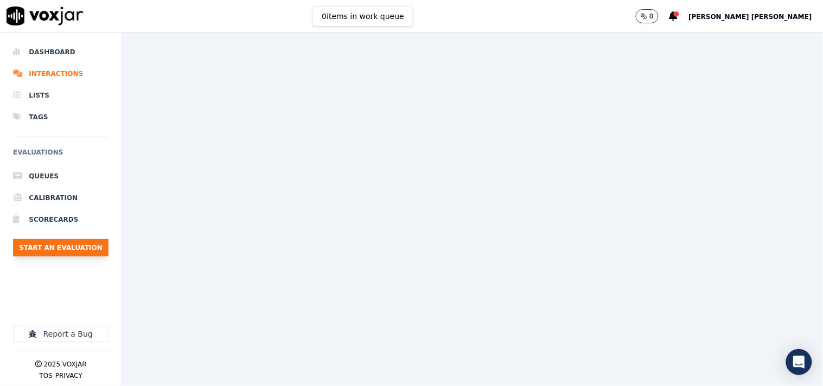
click at [71, 252] on button "Start an Evaluation" at bounding box center [60, 247] width 95 height 17
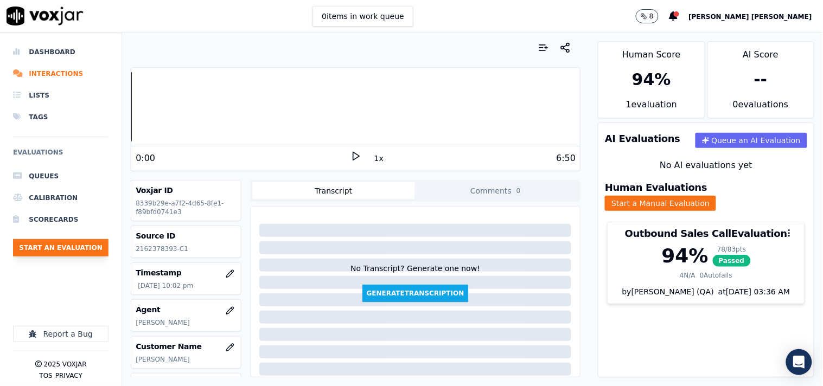
click at [89, 252] on button "Start an Evaluation" at bounding box center [60, 247] width 95 height 17
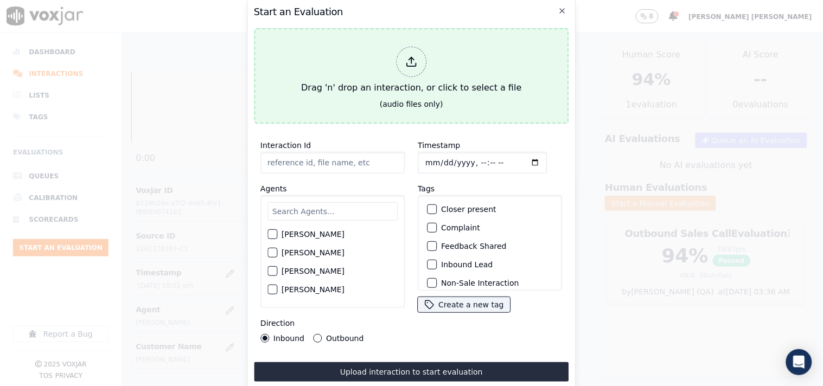
click at [399, 67] on div at bounding box center [411, 62] width 30 height 30
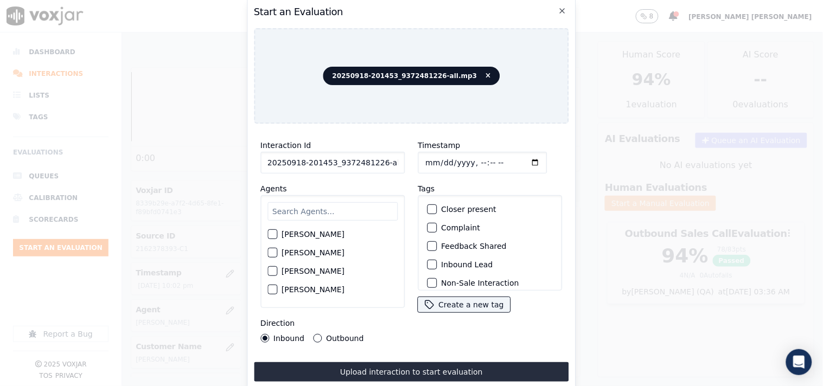
scroll to position [0, 6]
drag, startPoint x: 377, startPoint y: 162, endPoint x: 393, endPoint y: 162, distance: 15.2
click at [393, 162] on input "20250918-201453_9372481226-all.mp3" at bounding box center [332, 163] width 144 height 22
type input "20250918-201453_9372481226-C1"
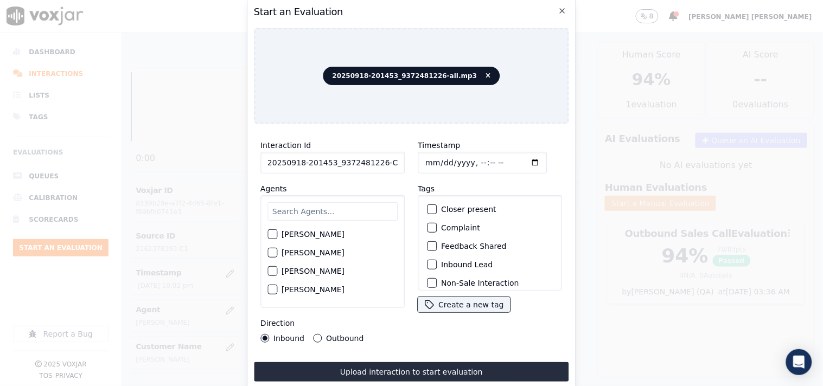
click at [427, 161] on input "Timestamp" at bounding box center [482, 163] width 129 height 22
click at [426, 157] on input "Timestamp" at bounding box center [482, 163] width 129 height 22
type input "[DATE]T23:14"
click at [411, 174] on div "Timestamp Tags Closer present Complaint Feedback Shared Inbound Lead Non-Sale I…" at bounding box center [489, 240] width 157 height 217
click at [356, 202] on input "text" at bounding box center [332, 211] width 130 height 18
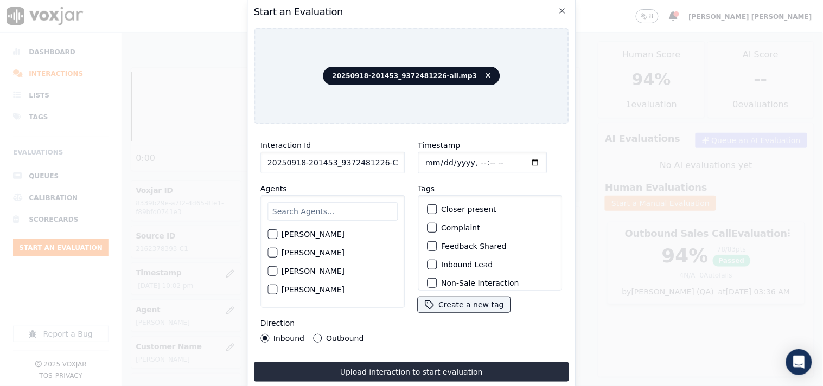
click at [335, 202] on input "text" at bounding box center [332, 211] width 130 height 18
click at [357, 195] on div "[PERSON_NAME] [PERSON_NAME] [PERSON_NAME] [PERSON_NAME] [PERSON_NAME] [PERSON_N…" at bounding box center [332, 251] width 144 height 113
click at [354, 202] on input "text" at bounding box center [332, 211] width 130 height 18
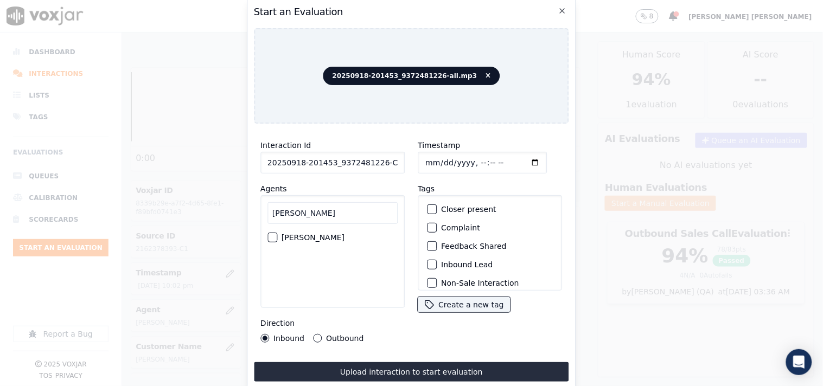
type input "[PERSON_NAME]"
click at [329, 234] on label "[PERSON_NAME]" at bounding box center [312, 238] width 63 height 8
click at [277, 233] on button "[PERSON_NAME]" at bounding box center [272, 238] width 10 height 10
drag, startPoint x: 316, startPoint y: 330, endPoint x: 326, endPoint y: 324, distance: 11.6
click at [316, 334] on button "Outbound" at bounding box center [317, 338] width 9 height 9
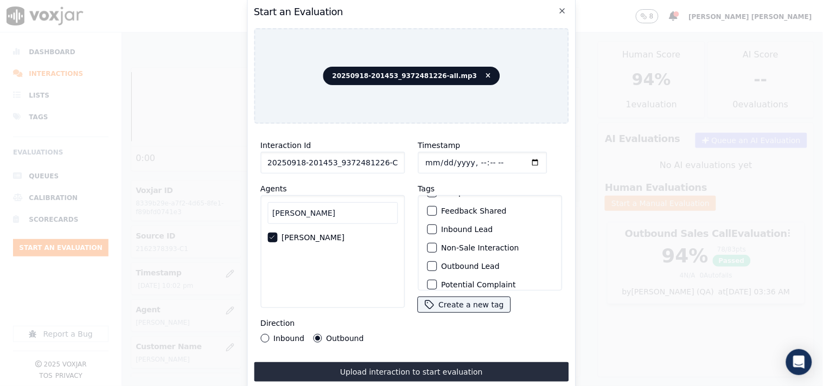
scroll to position [60, 0]
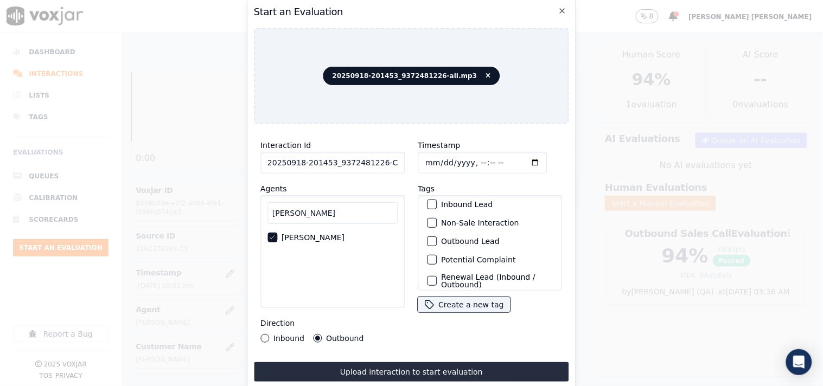
click at [465, 220] on label "Non-Sale Interaction" at bounding box center [480, 223] width 78 height 8
click at [437, 220] on button "Non-Sale Interaction" at bounding box center [432, 223] width 10 height 10
click at [464, 238] on label "Outbound Lead" at bounding box center [470, 242] width 59 height 8
click at [437, 236] on button "Outbound Lead" at bounding box center [432, 241] width 10 height 10
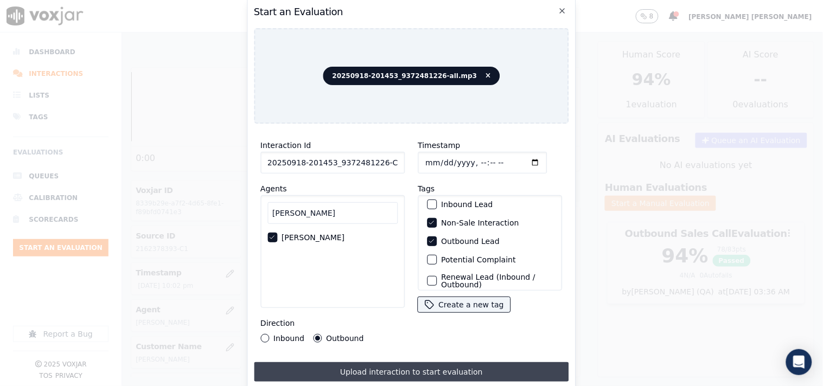
click at [400, 362] on button "Upload interaction to start evaluation" at bounding box center [411, 372] width 315 height 20
